Goal: Check status: Check status

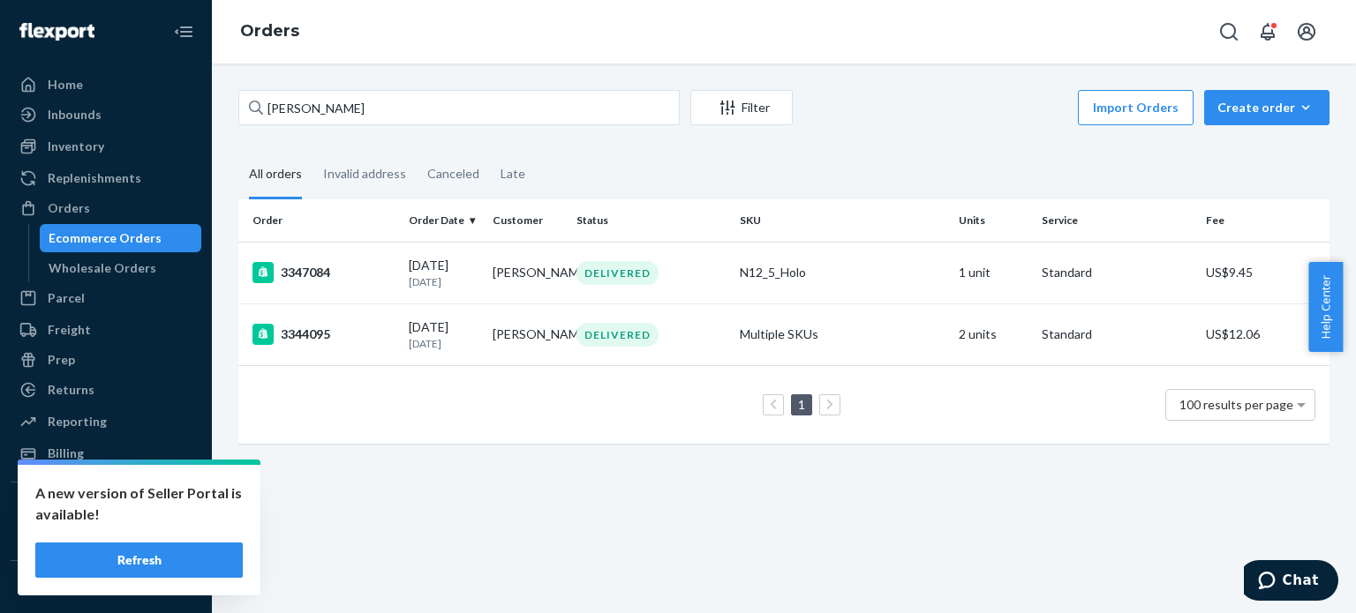
click at [377, 109] on input "[PERSON_NAME]" at bounding box center [458, 107] width 441 height 35
click at [377, 109] on input "David Johnson" at bounding box center [458, 107] width 441 height 35
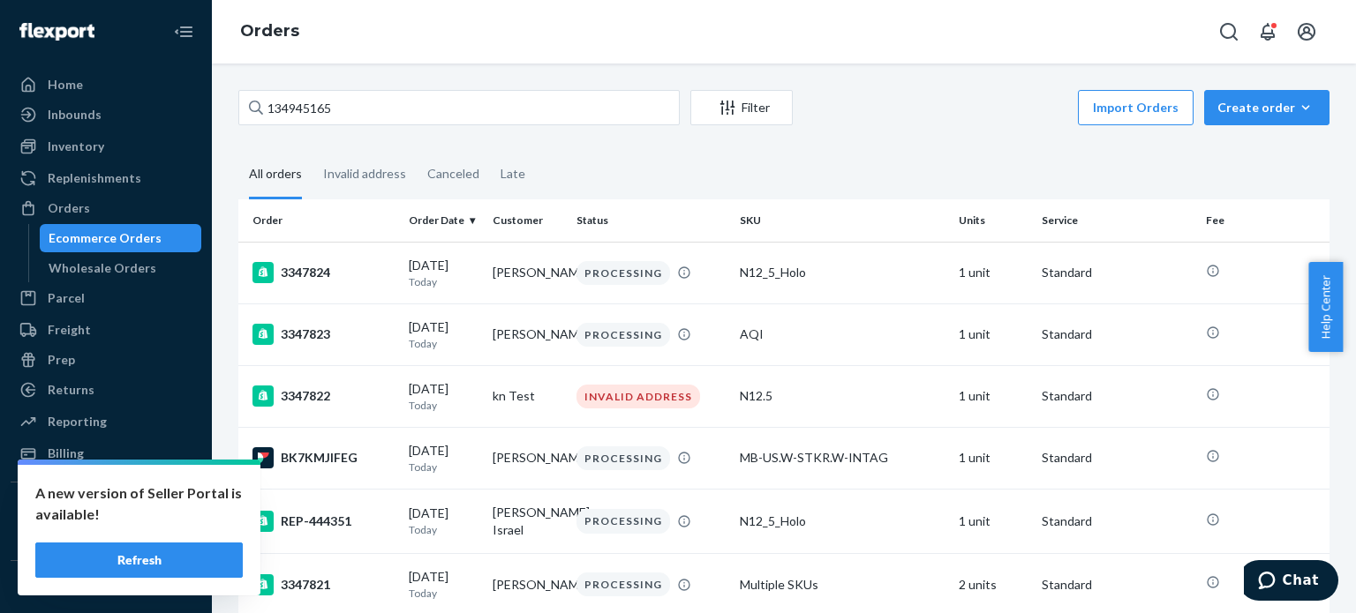
click at [417, 103] on input "134945165" at bounding box center [458, 107] width 441 height 35
type input "134945165"
click at [182, 563] on button "Refresh" at bounding box center [138, 560] width 207 height 35
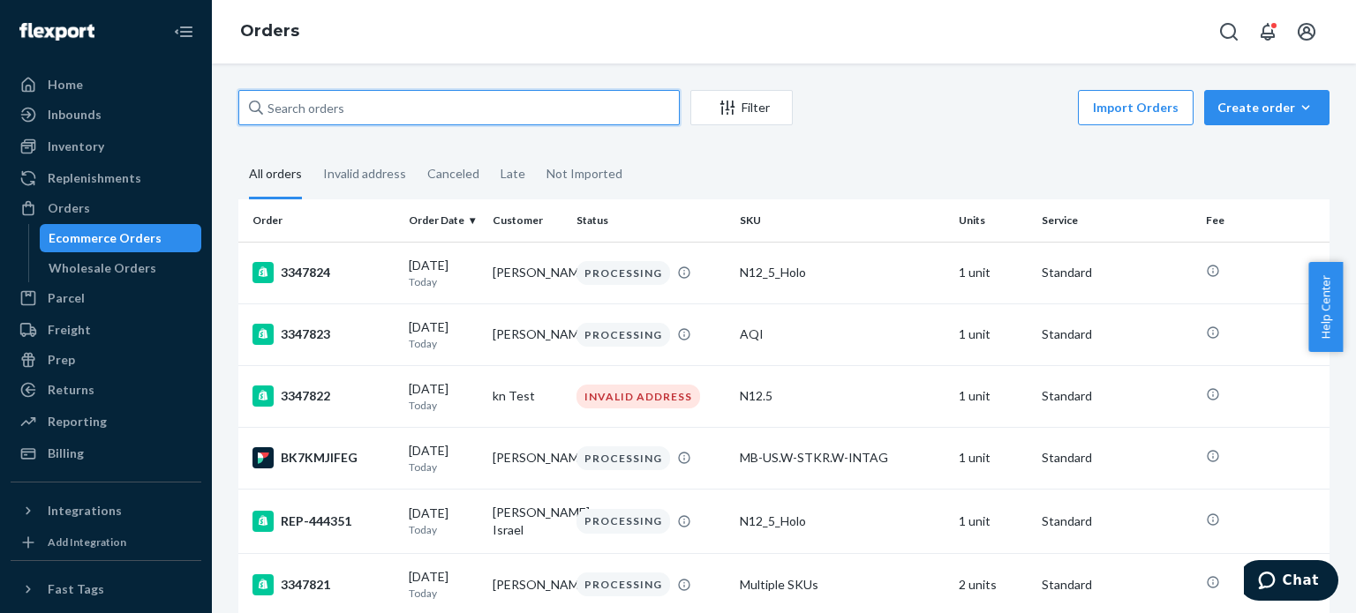
click at [440, 112] on input "text" at bounding box center [458, 107] width 441 height 35
paste input "134945165"
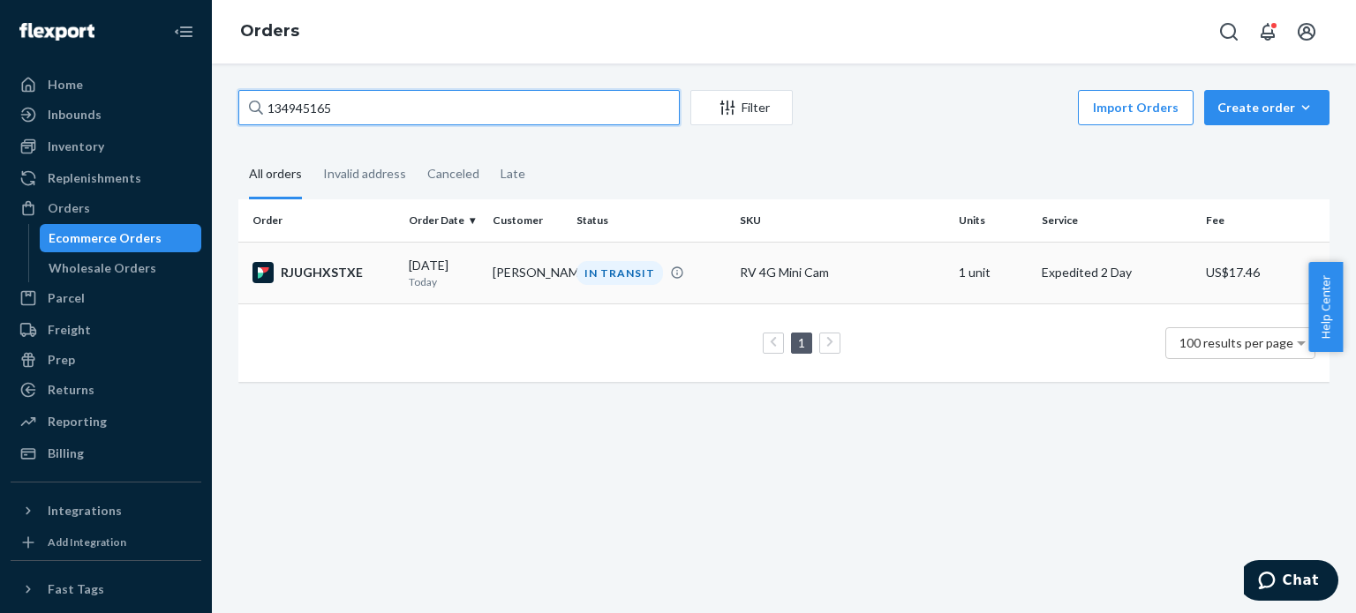
type input "134945165"
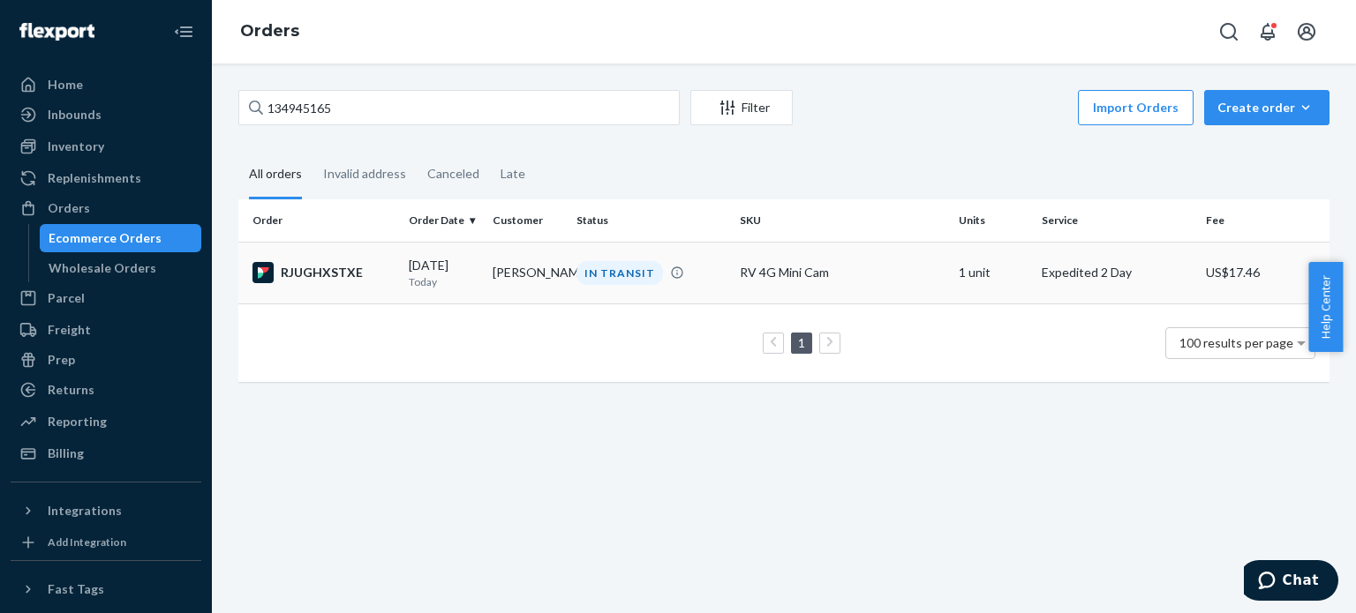
click at [828, 260] on td "RV 4G Mini Cam" at bounding box center [842, 273] width 218 height 62
